Goal: Find specific page/section: Find specific page/section

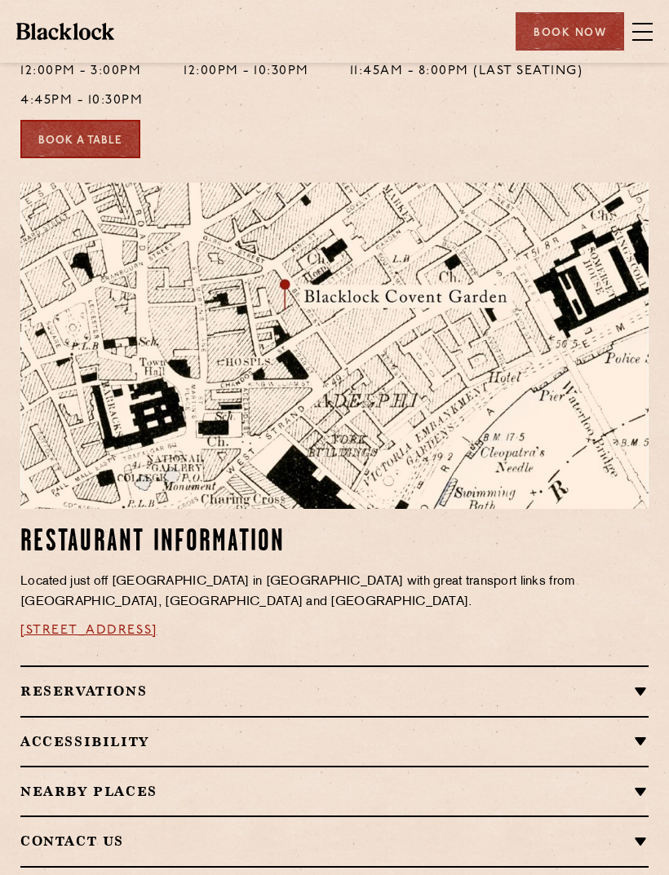
scroll to position [675, 0]
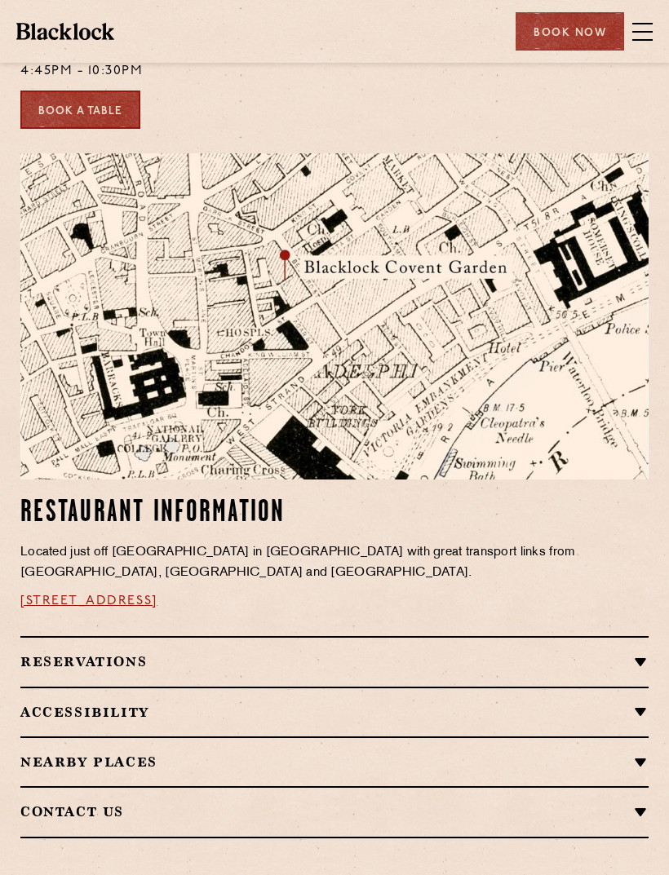
click at [595, 650] on div "Reservations Walk-Ins Walk-ins are always warmly welcome. Do pop in and we’ll g…" at bounding box center [334, 661] width 628 height 50
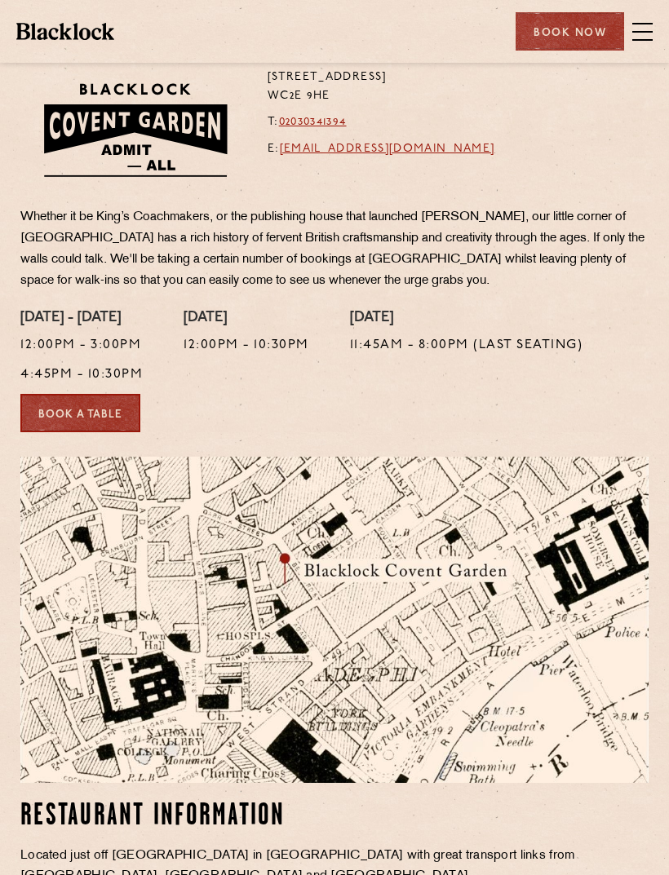
scroll to position [357, 0]
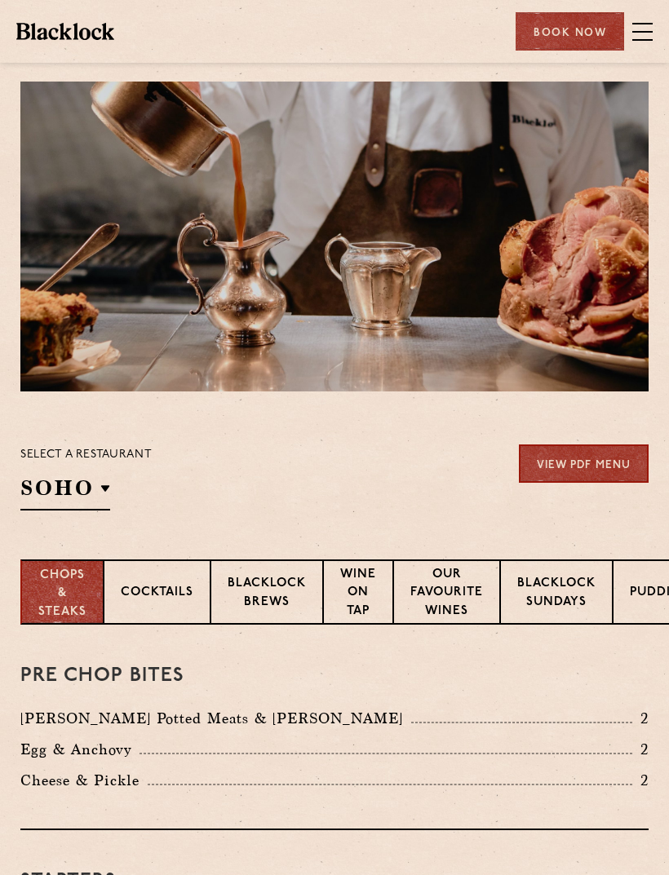
click at [648, 37] on span at bounding box center [642, 32] width 20 height 24
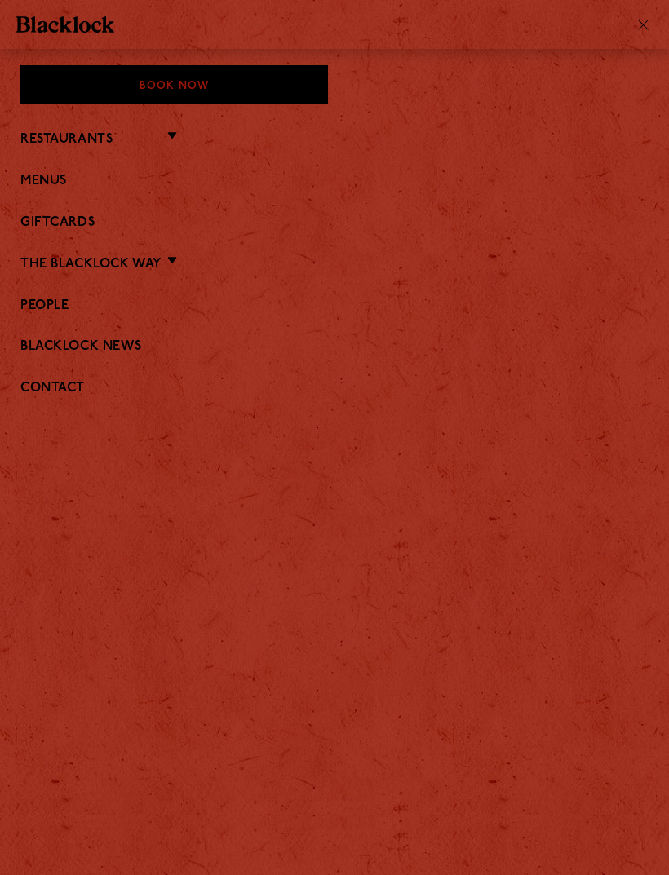
click at [188, 157] on ul "Restaurants [GEOGRAPHIC_DATA] [GEOGRAPHIC_DATA] [GEOGRAPHIC_DATA] [GEOGRAPHIC_D…" at bounding box center [334, 263] width 628 height 319
click at [188, 156] on ul "Restaurants [GEOGRAPHIC_DATA] [GEOGRAPHIC_DATA] [GEOGRAPHIC_DATA] [GEOGRAPHIC_D…" at bounding box center [334, 263] width 628 height 319
click at [166, 145] on li "Restaurants [GEOGRAPHIC_DATA] [GEOGRAPHIC_DATA] [GEOGRAPHIC_DATA] [GEOGRAPHIC_D…" at bounding box center [334, 138] width 628 height 21
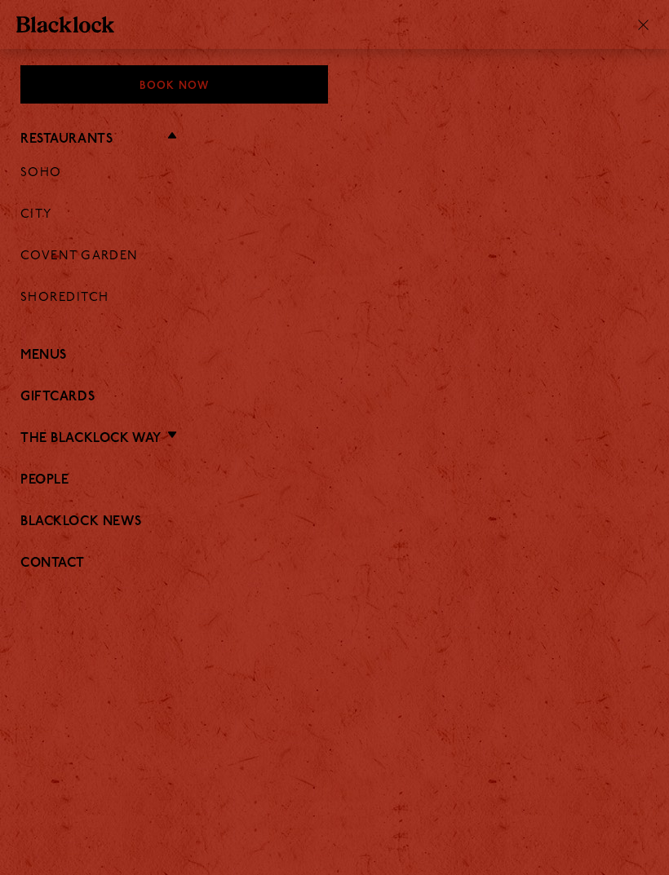
click at [166, 149] on ul "[GEOGRAPHIC_DATA] [GEOGRAPHIC_DATA] [GEOGRAPHIC_DATA] [GEOGRAPHIC_DATA] [GEOGRA…" at bounding box center [334, 236] width 628 height 175
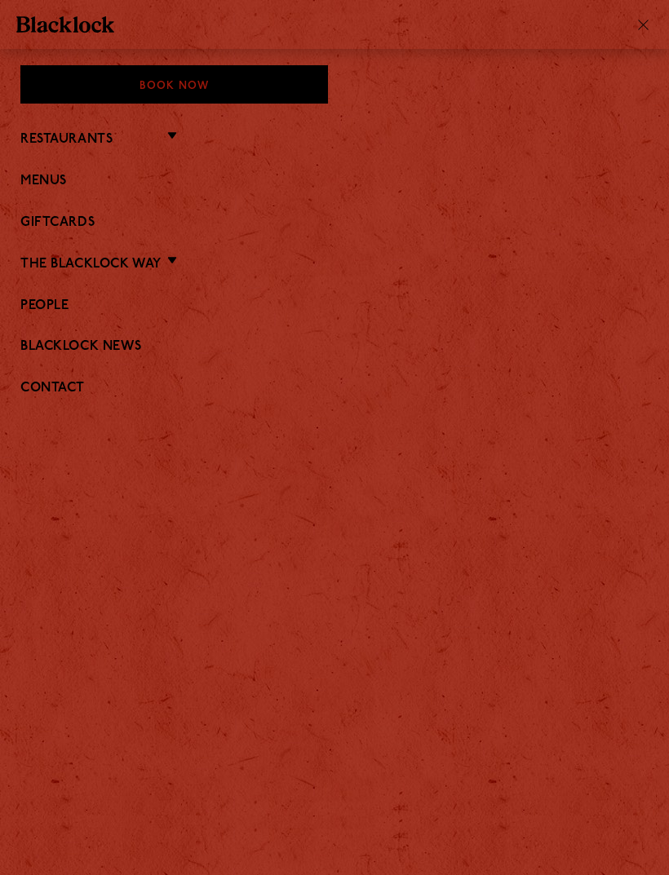
click at [177, 140] on li "Restaurants [GEOGRAPHIC_DATA] [GEOGRAPHIC_DATA] [GEOGRAPHIC_DATA] [GEOGRAPHIC_D…" at bounding box center [334, 138] width 628 height 21
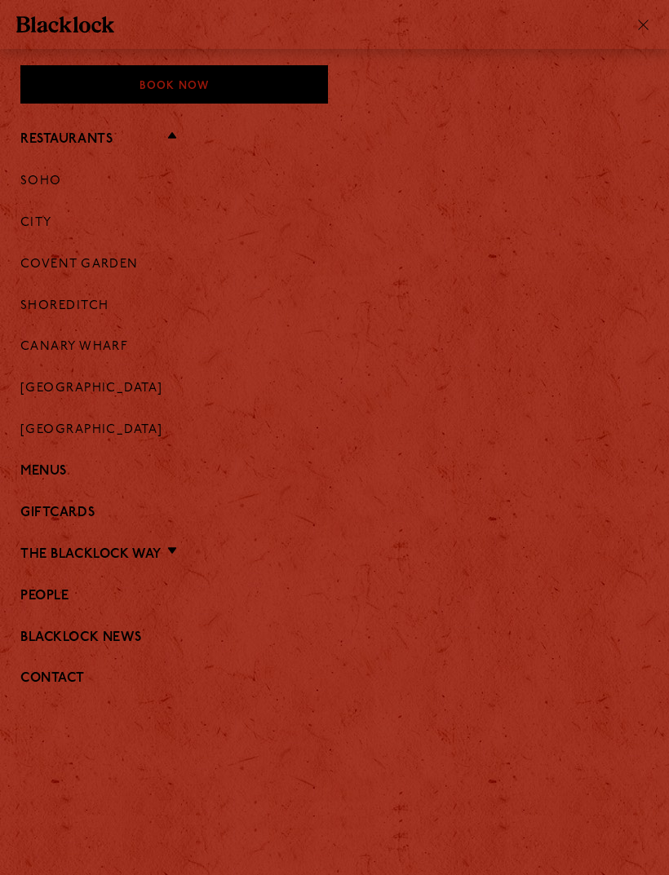
click at [26, 236] on ul "[GEOGRAPHIC_DATA] [GEOGRAPHIC_DATA] [GEOGRAPHIC_DATA] [GEOGRAPHIC_DATA] [GEOGRA…" at bounding box center [334, 294] width 628 height 290
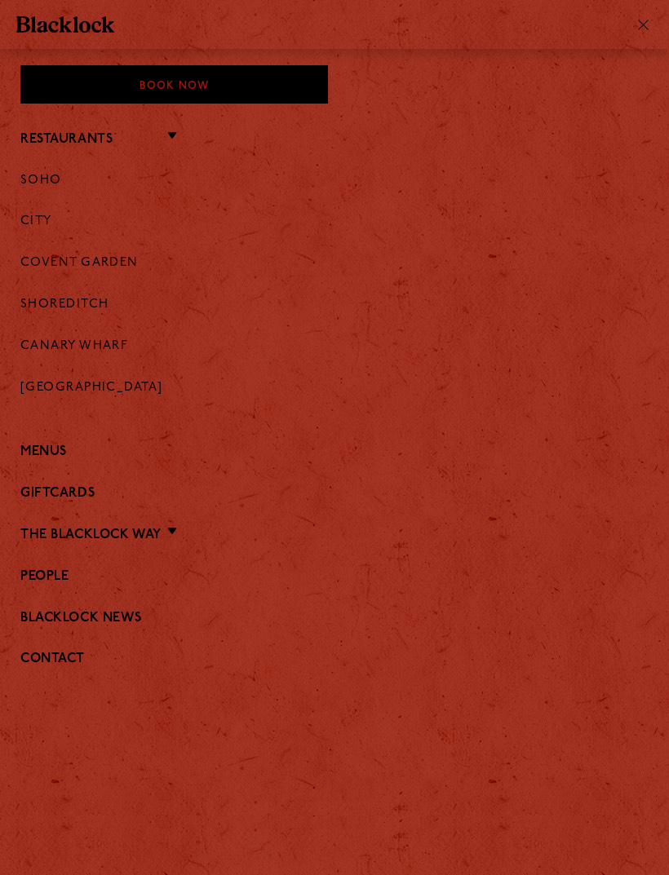
click at [25, 236] on ul "[GEOGRAPHIC_DATA] [GEOGRAPHIC_DATA] [GEOGRAPHIC_DATA] [GEOGRAPHIC_DATA] [GEOGRA…" at bounding box center [334, 284] width 628 height 271
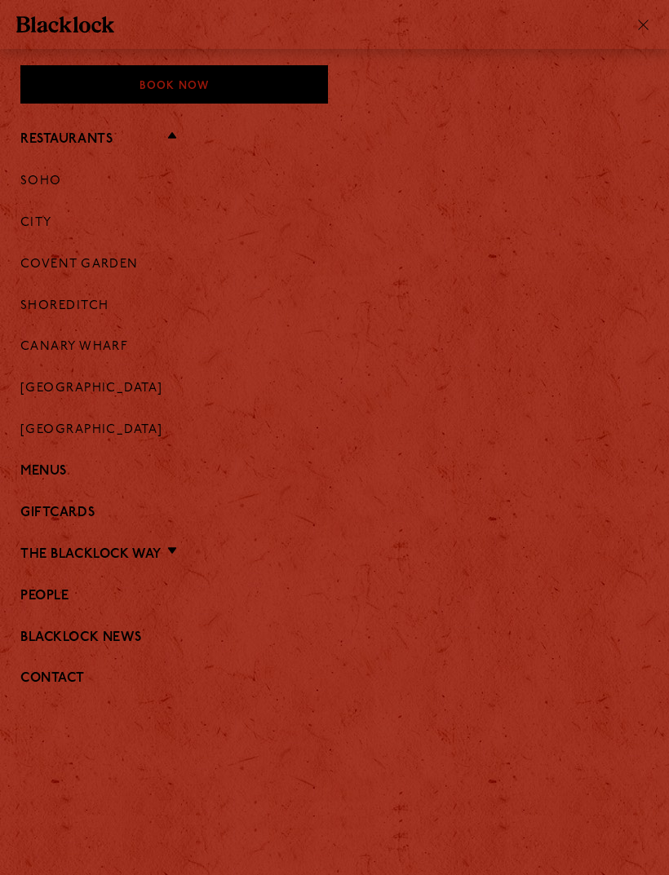
click at [49, 221] on link "City" at bounding box center [36, 223] width 32 height 15
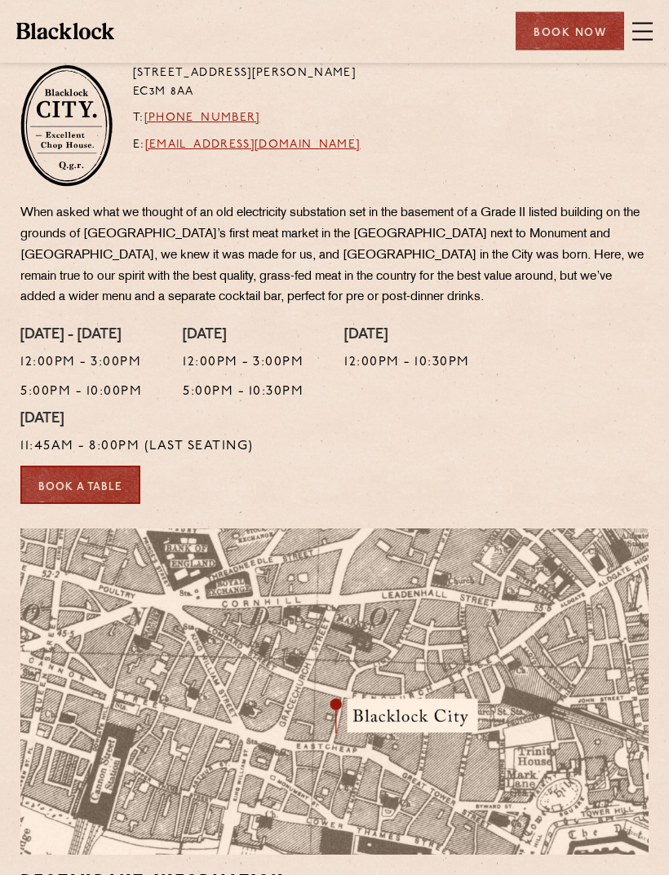
scroll to position [376, 0]
